Goal: Task Accomplishment & Management: Manage account settings

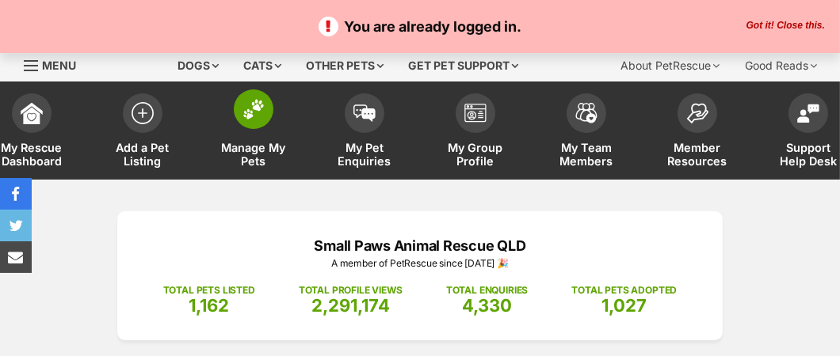
click at [266, 152] on span "Manage My Pets" at bounding box center [253, 154] width 71 height 27
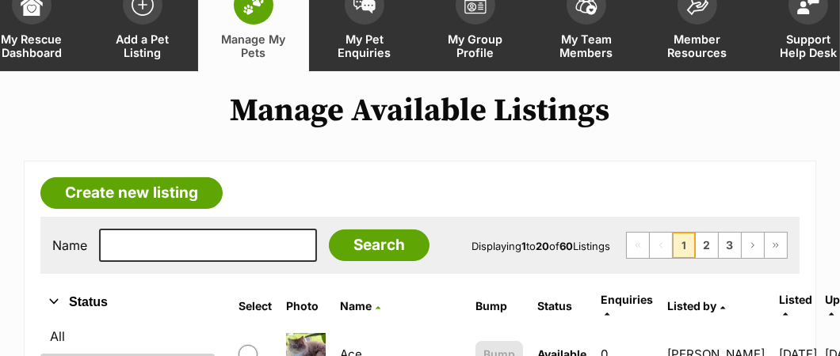
scroll to position [158, 0]
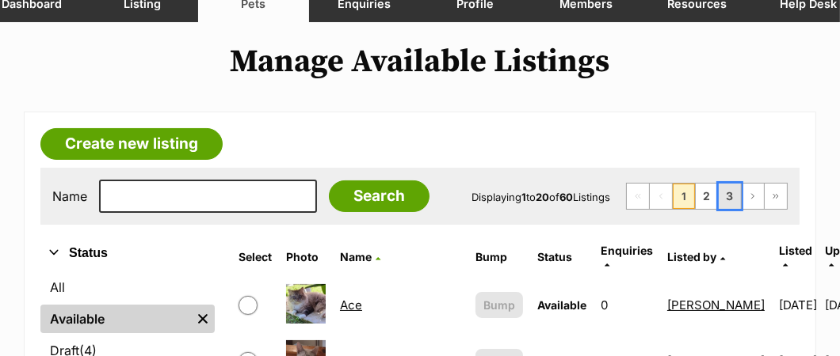
click at [728, 204] on link "3" at bounding box center [729, 196] width 22 height 25
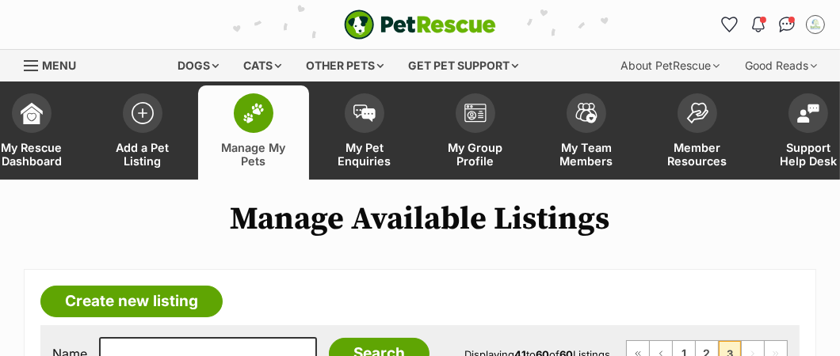
click at [728, 204] on h1 "Manage Available Listings" at bounding box center [420, 219] width 840 height 36
